Goal: Information Seeking & Learning: Learn about a topic

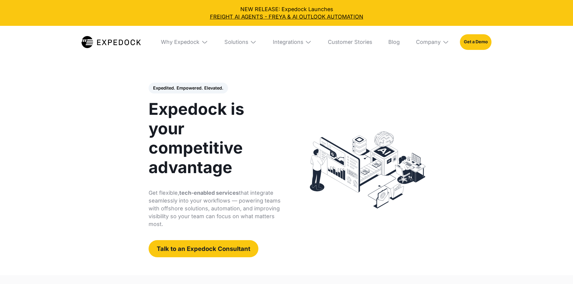
select select
click at [235, 45] on div "Solutions" at bounding box center [236, 42] width 24 height 7
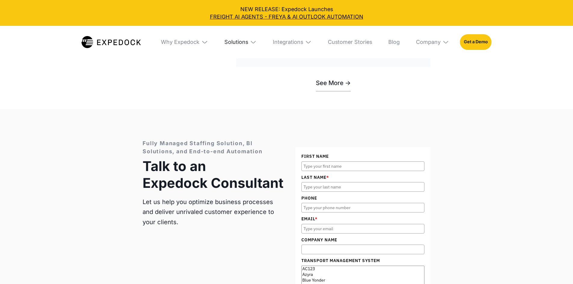
click at [245, 43] on div "Solutions" at bounding box center [236, 42] width 24 height 7
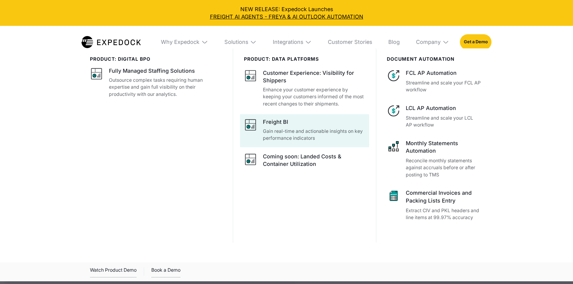
scroll to position [1985, 0]
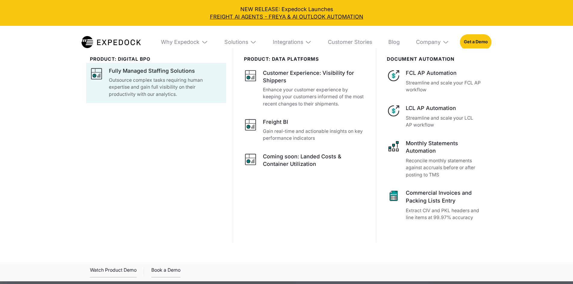
click at [199, 82] on p "Outsource complex tasks requiring human expertise and gain full visibility on t…" at bounding box center [165, 87] width 113 height 21
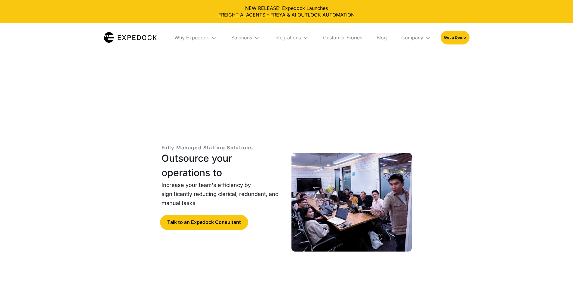
select select
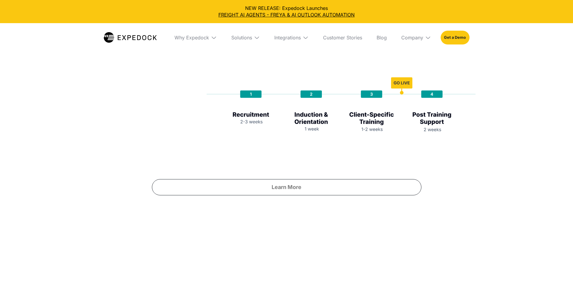
scroll to position [2917, 0]
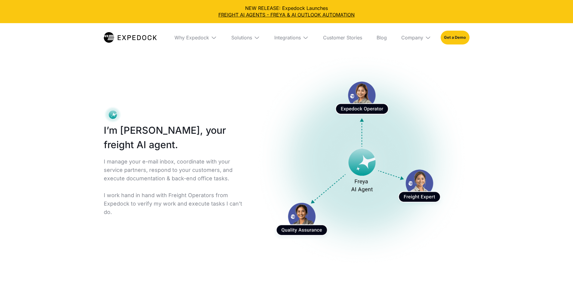
select select
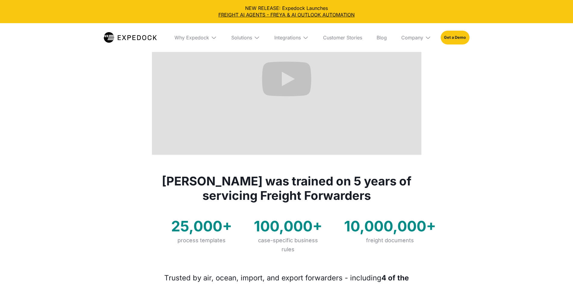
scroll to position [361, 0]
